Goal: Task Accomplishment & Management: Manage account settings

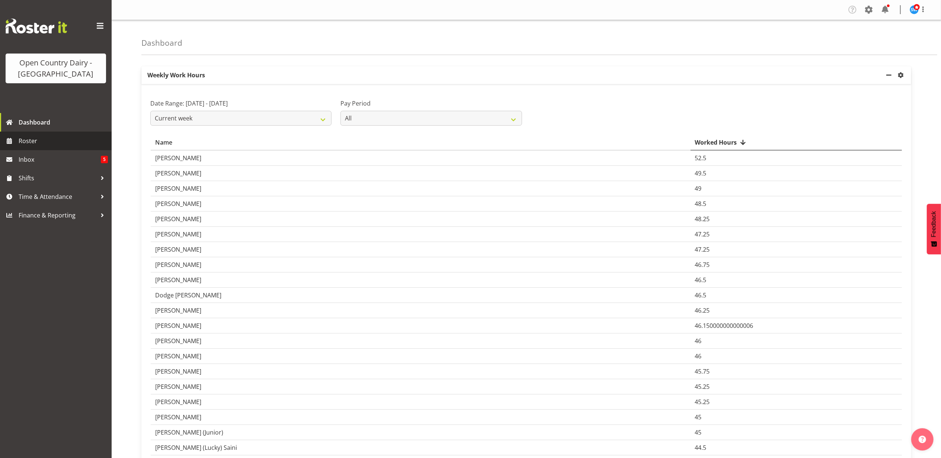
click at [31, 140] on span "Roster" at bounding box center [63, 140] width 89 height 11
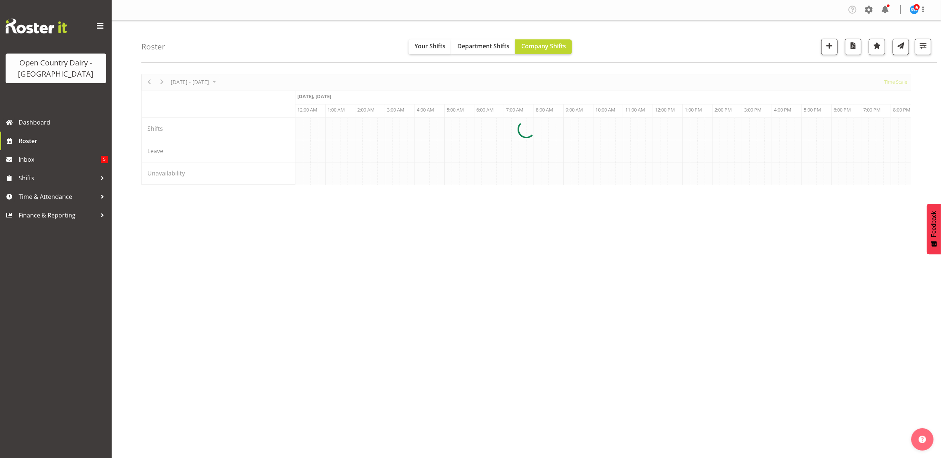
scroll to position [0, 2857]
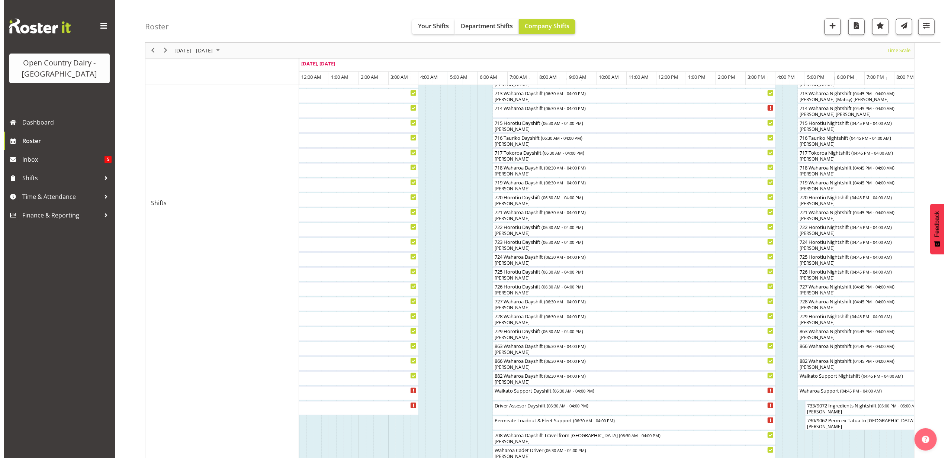
scroll to position [603, 0]
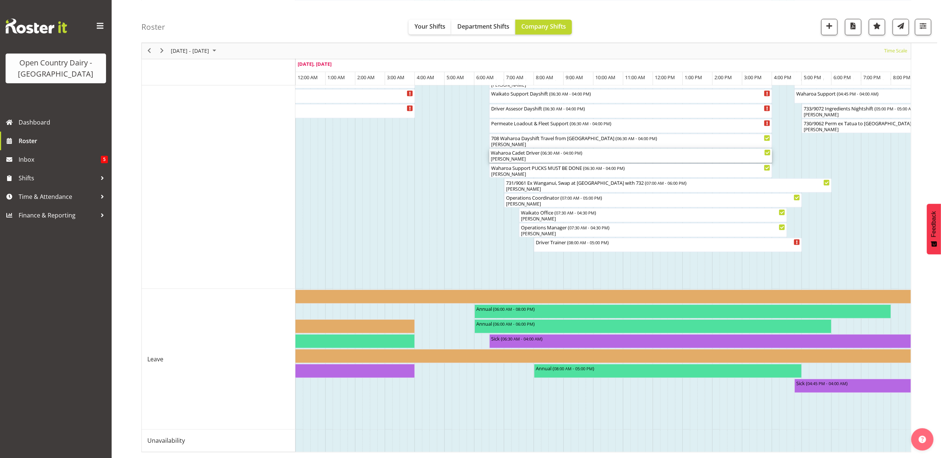
click at [528, 156] on div "[PERSON_NAME]" at bounding box center [631, 159] width 280 height 7
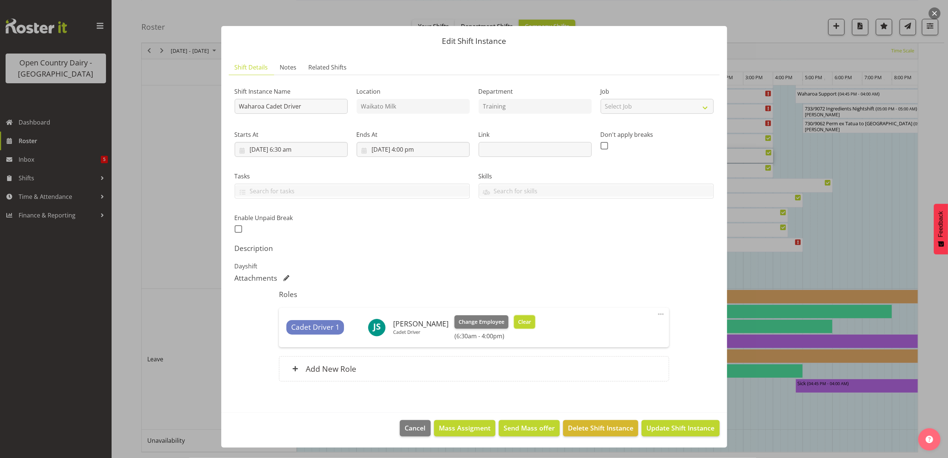
click at [518, 319] on span "Clear" at bounding box center [524, 322] width 13 height 8
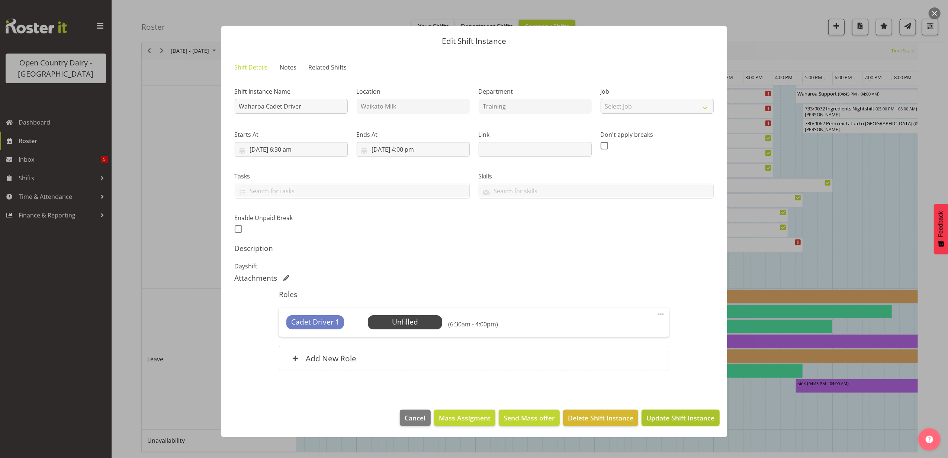
click at [670, 417] on span "Update Shift Instance" at bounding box center [681, 418] width 68 height 10
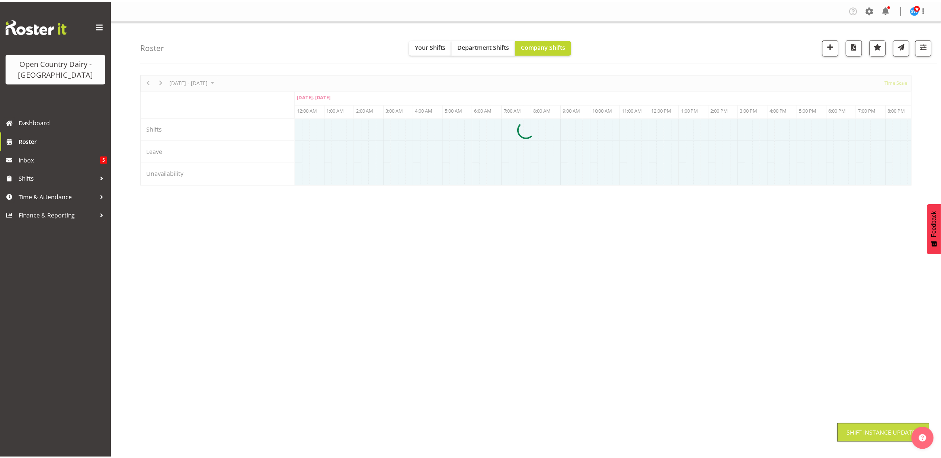
scroll to position [0, 0]
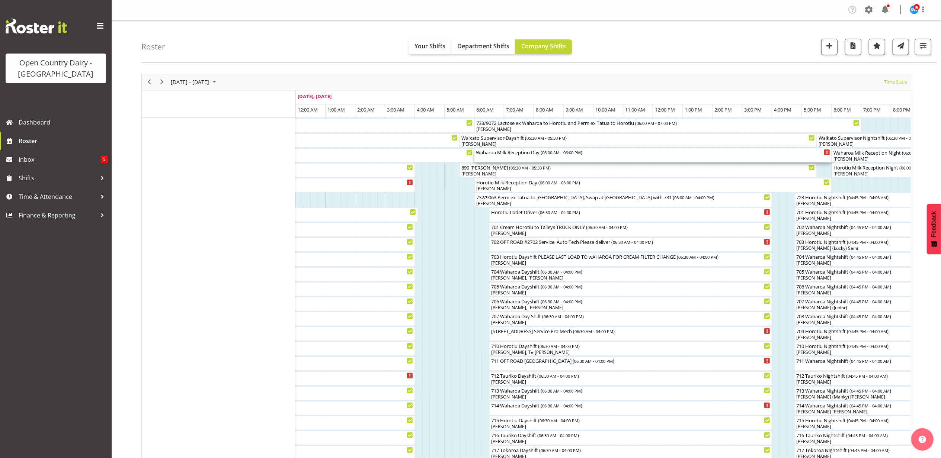
click at [506, 156] on div "Waharoa Milk Reception Day ( 06:00 AM - 06:00 PM )" at bounding box center [653, 155] width 354 height 14
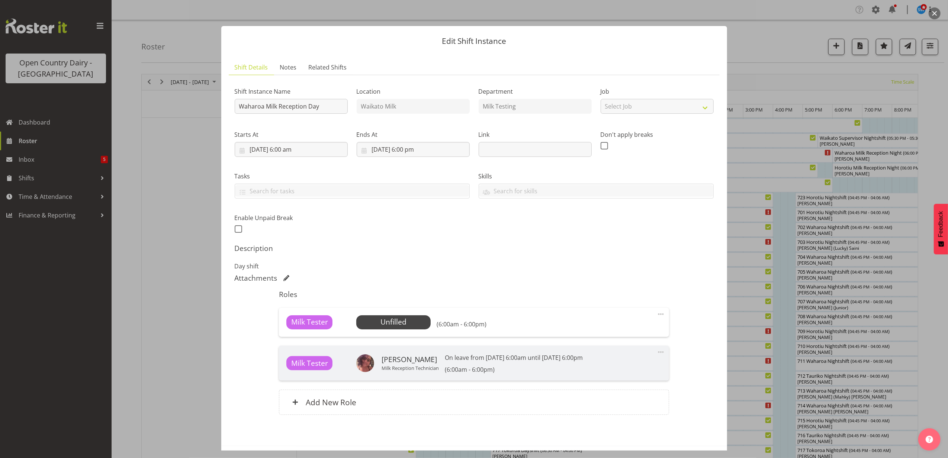
click at [401, 315] on div "Milk Tester Unfilled Select Employee (6:00am - 6:00pm) Edit Cover Role Delete" at bounding box center [474, 322] width 390 height 29
click at [405, 321] on span "Select Employee" at bounding box center [393, 322] width 55 height 11
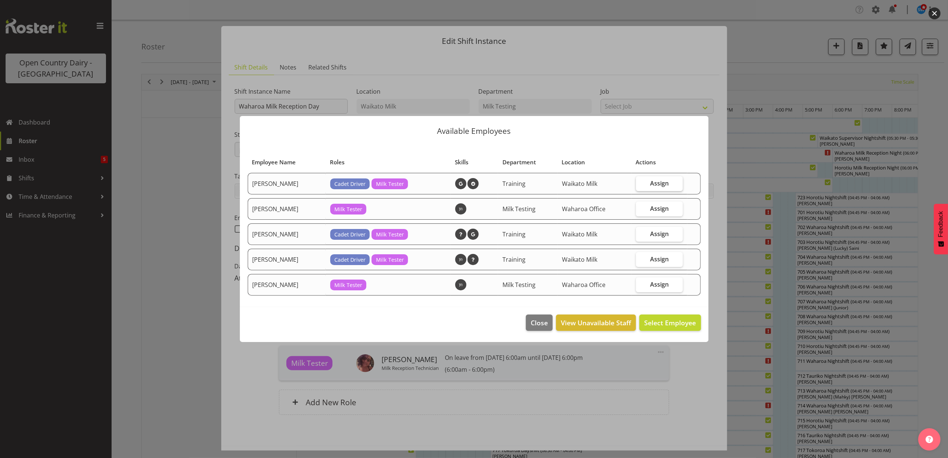
click at [660, 183] on span "Assign" at bounding box center [659, 183] width 19 height 7
click at [641, 183] on input "Assign" at bounding box center [638, 183] width 5 height 5
checkbox input "true"
click at [658, 316] on button "Assign [PERSON_NAME]" at bounding box center [658, 323] width 85 height 16
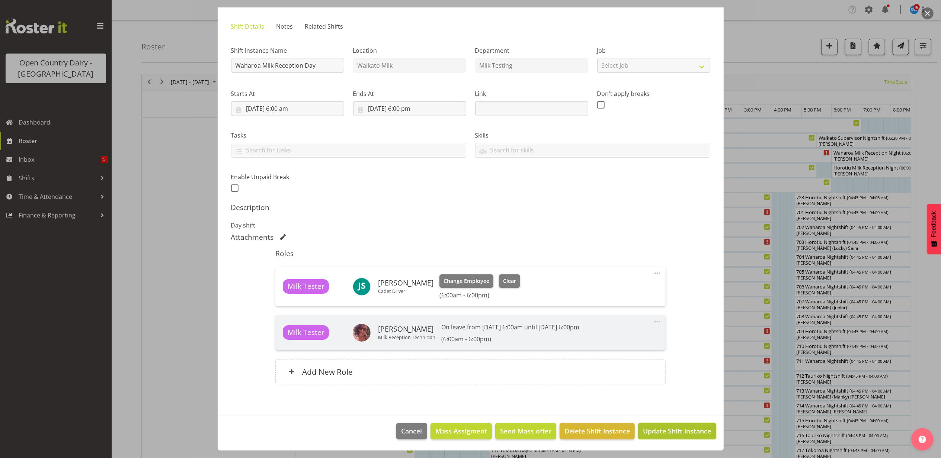
click at [670, 430] on span "Update Shift Instance" at bounding box center [677, 431] width 68 height 10
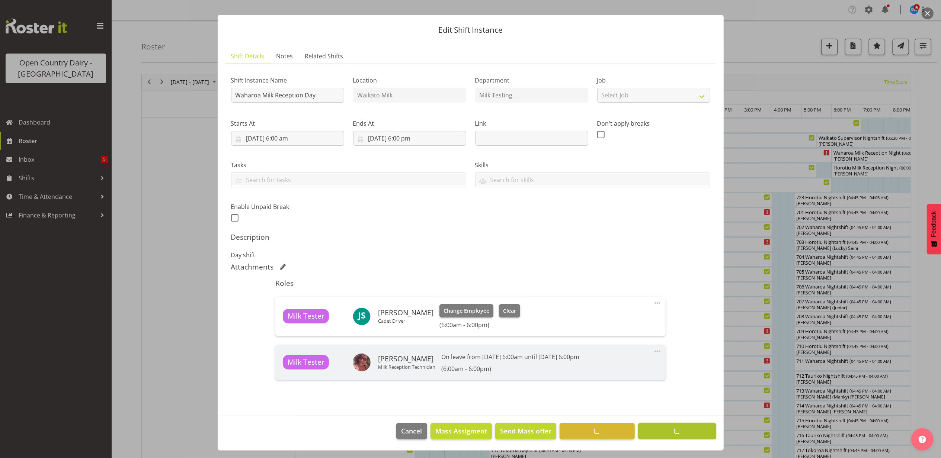
scroll to position [12, 0]
